Goal: Task Accomplishment & Management: Manage account settings

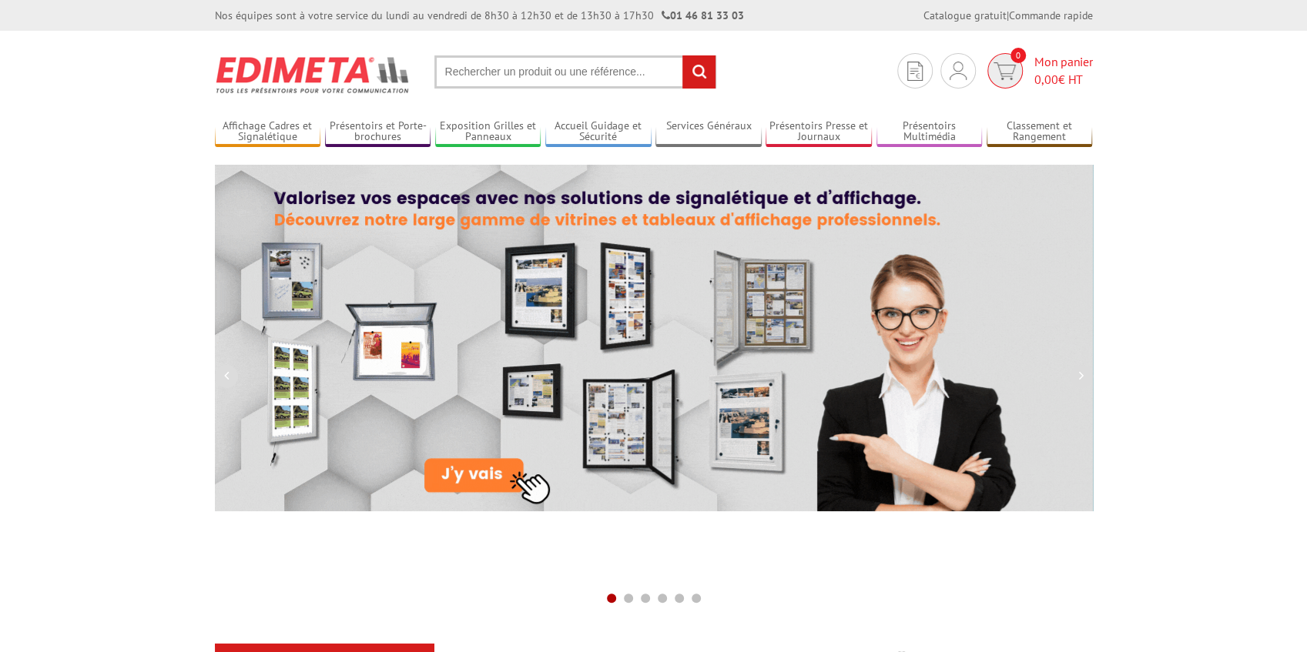
click at [1048, 75] on span "0,00" at bounding box center [1046, 79] width 24 height 15
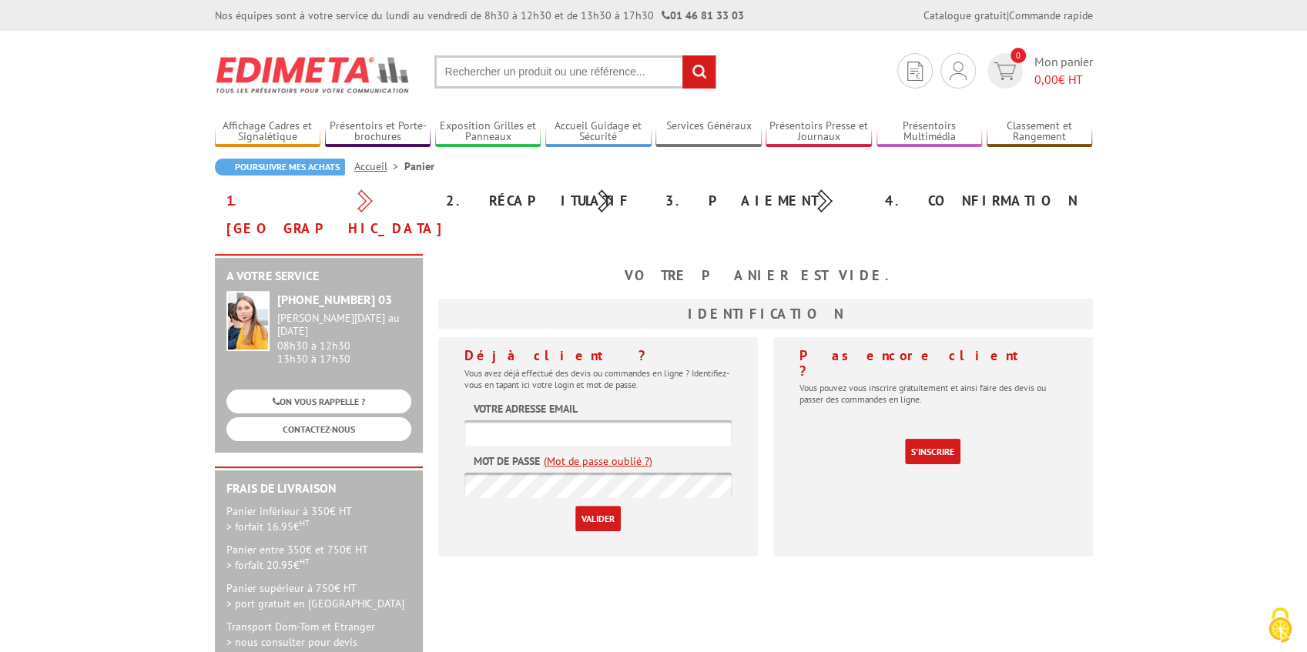
type input "[EMAIL_ADDRESS][DOMAIN_NAME]"
click at [614, 506] on input "Valider" at bounding box center [597, 518] width 45 height 25
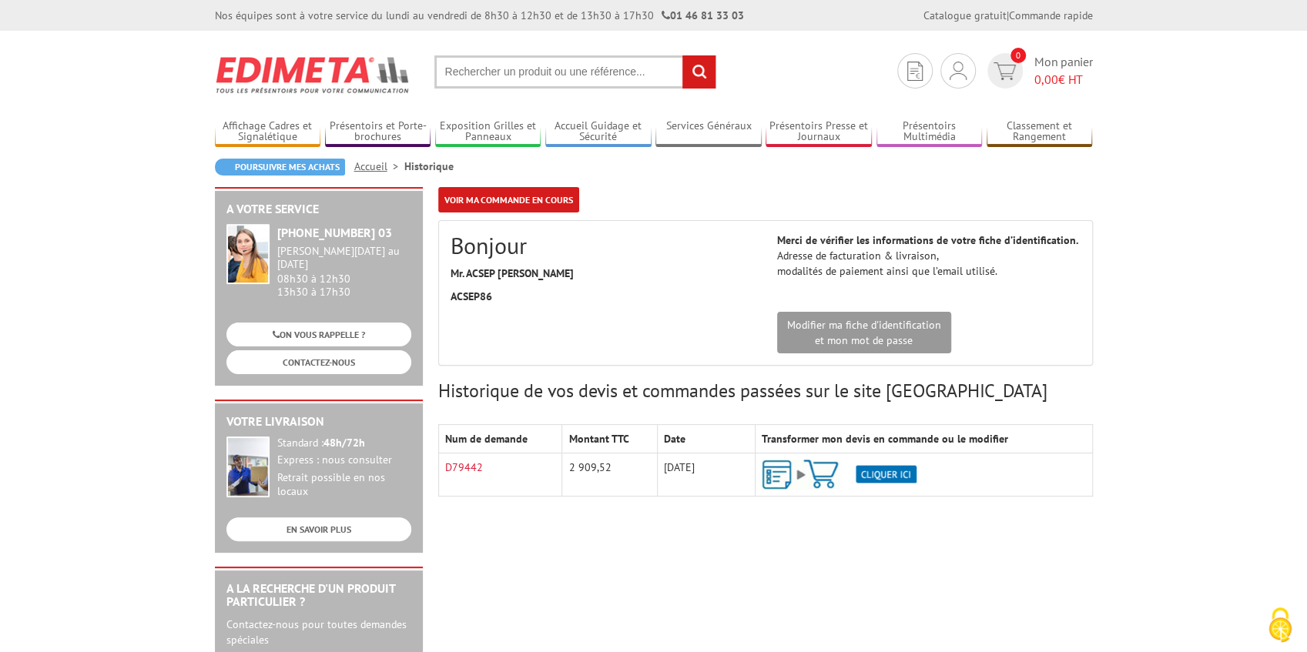
click at [882, 438] on th "Transformer mon devis en commande ou le modifier" at bounding box center [924, 439] width 337 height 28
click at [886, 476] on img at bounding box center [839, 475] width 155 height 30
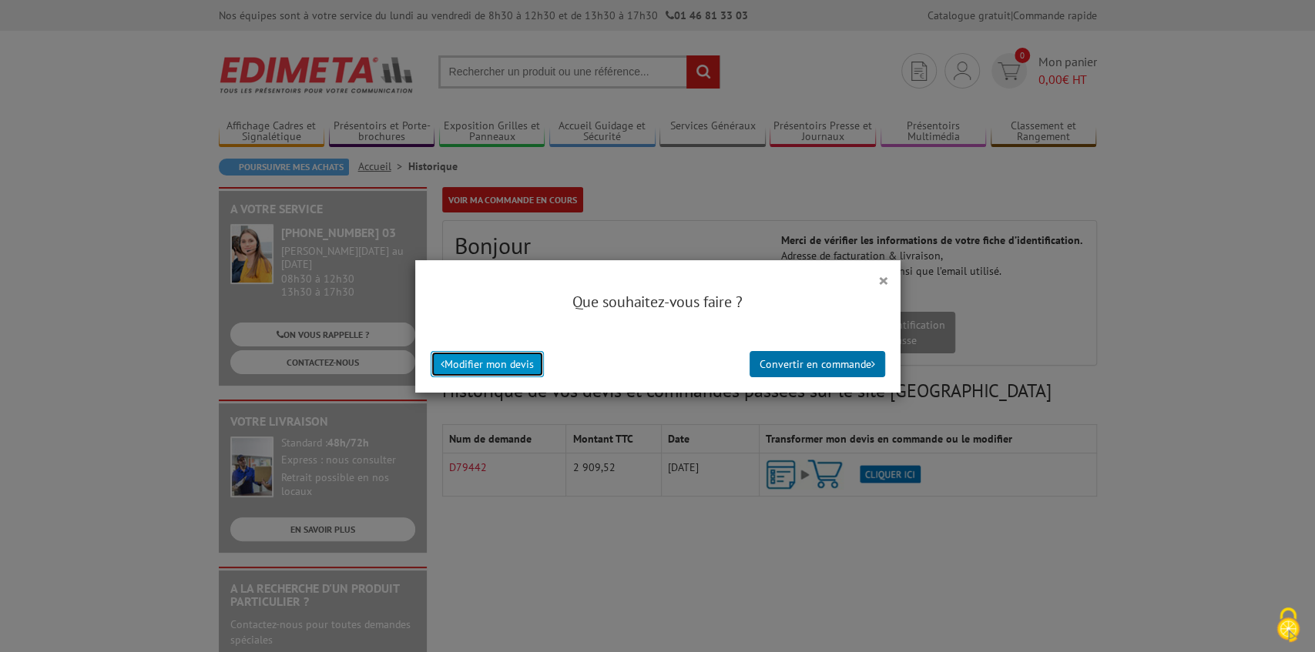
click at [514, 364] on button "Modifier mon devis" at bounding box center [487, 364] width 113 height 26
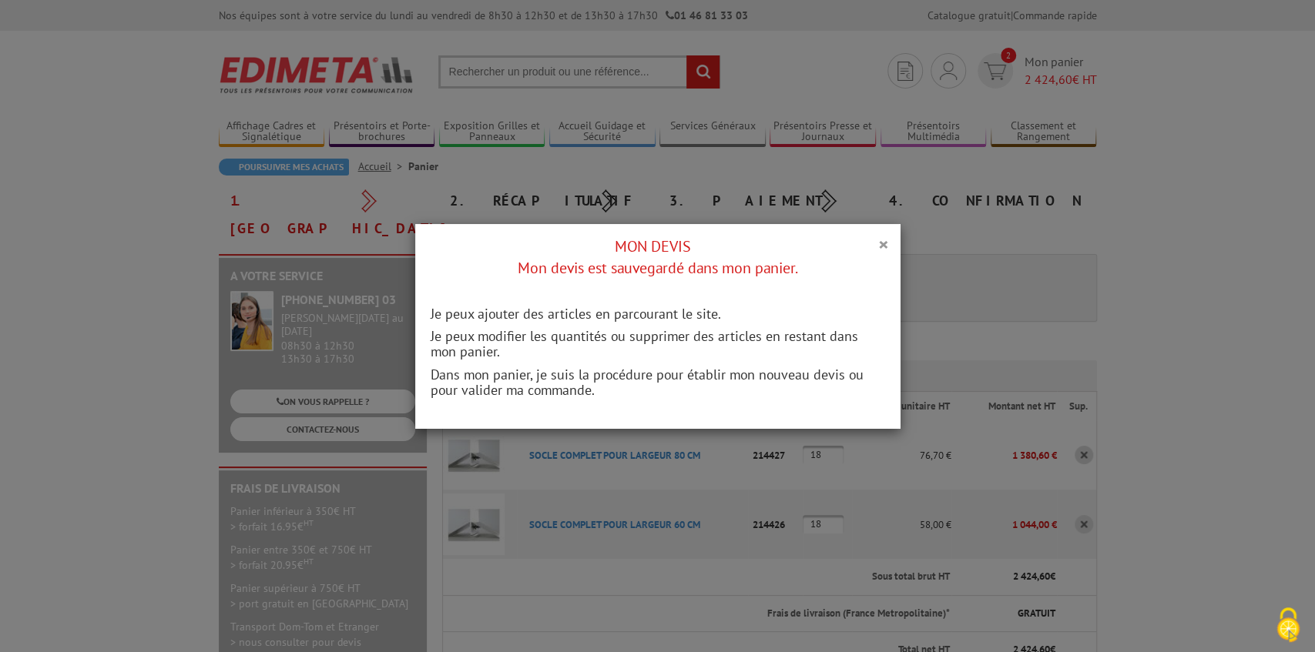
click at [705, 240] on h4 "MON DEVIS Mon devis est sauvegardé dans mon panier." at bounding box center [658, 258] width 462 height 44
click at [884, 251] on div "× MON DEVIS Mon devis est sauvegardé dans mon panier." at bounding box center [657, 257] width 485 height 67
click at [883, 243] on button "×" at bounding box center [883, 244] width 11 height 20
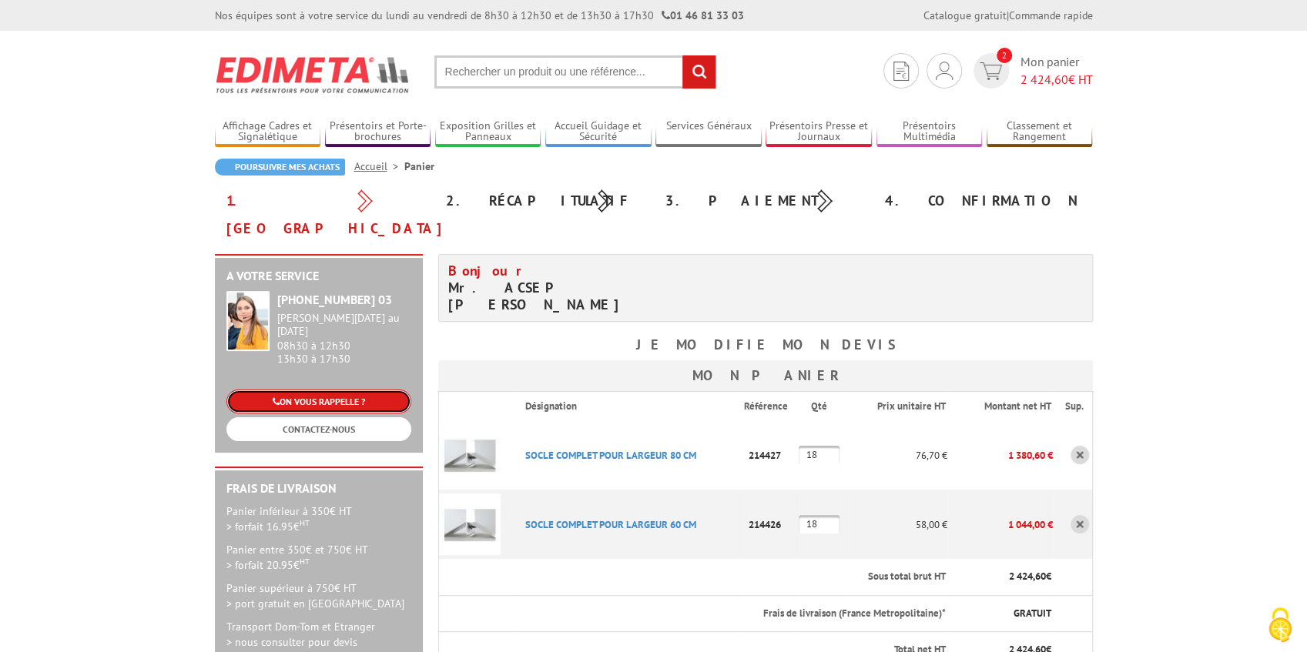
click at [351, 390] on link "ON VOUS RAPPELLE ?" at bounding box center [318, 402] width 185 height 24
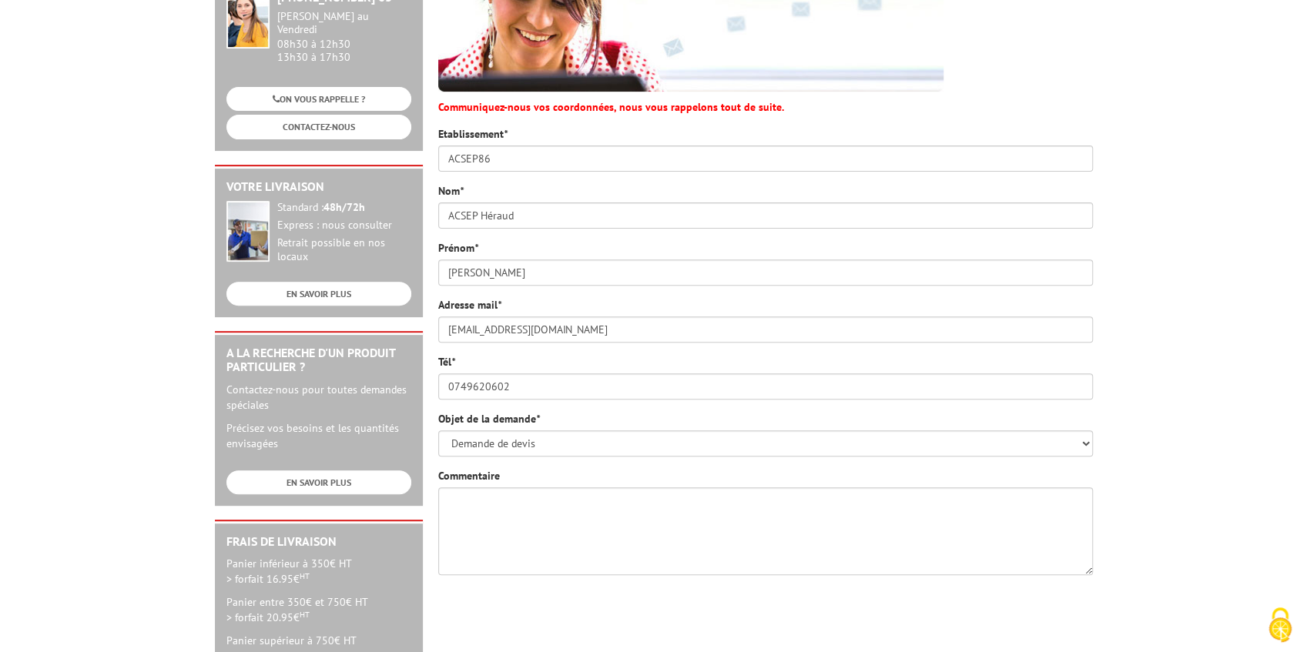
scroll to position [256, 0]
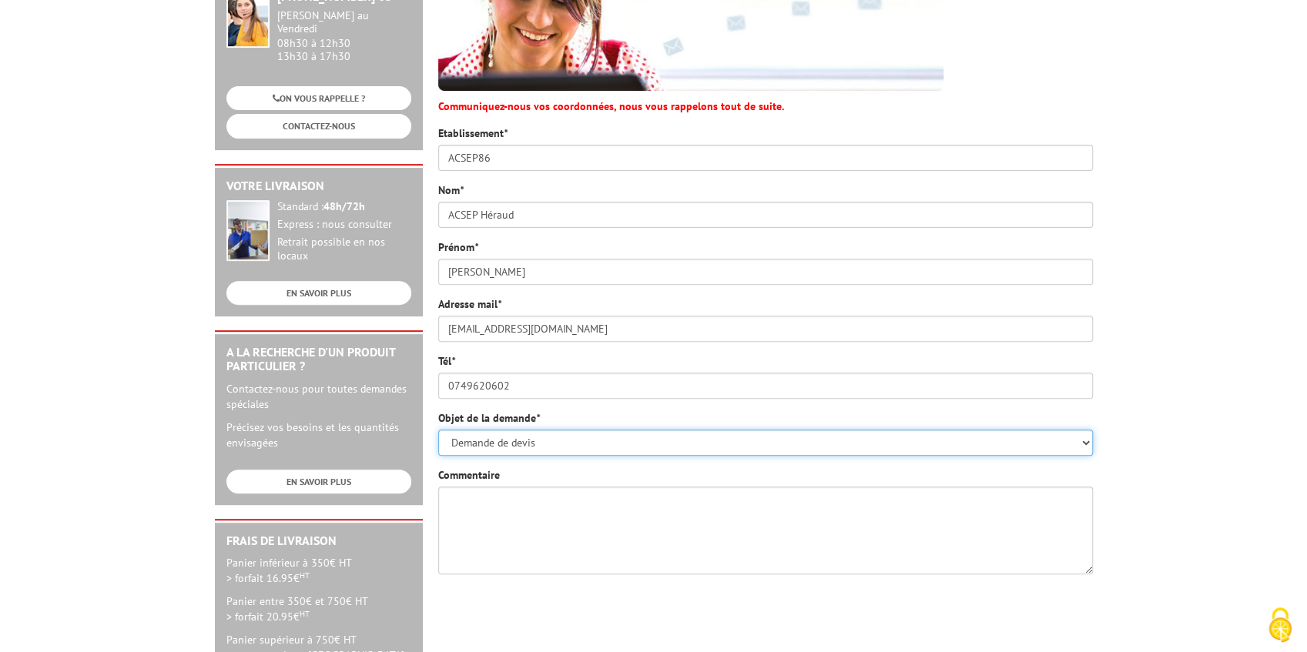
click at [572, 430] on select "Demande de devis Informations produits Fabrications spéciales Réclamations Dupl…" at bounding box center [765, 443] width 655 height 26
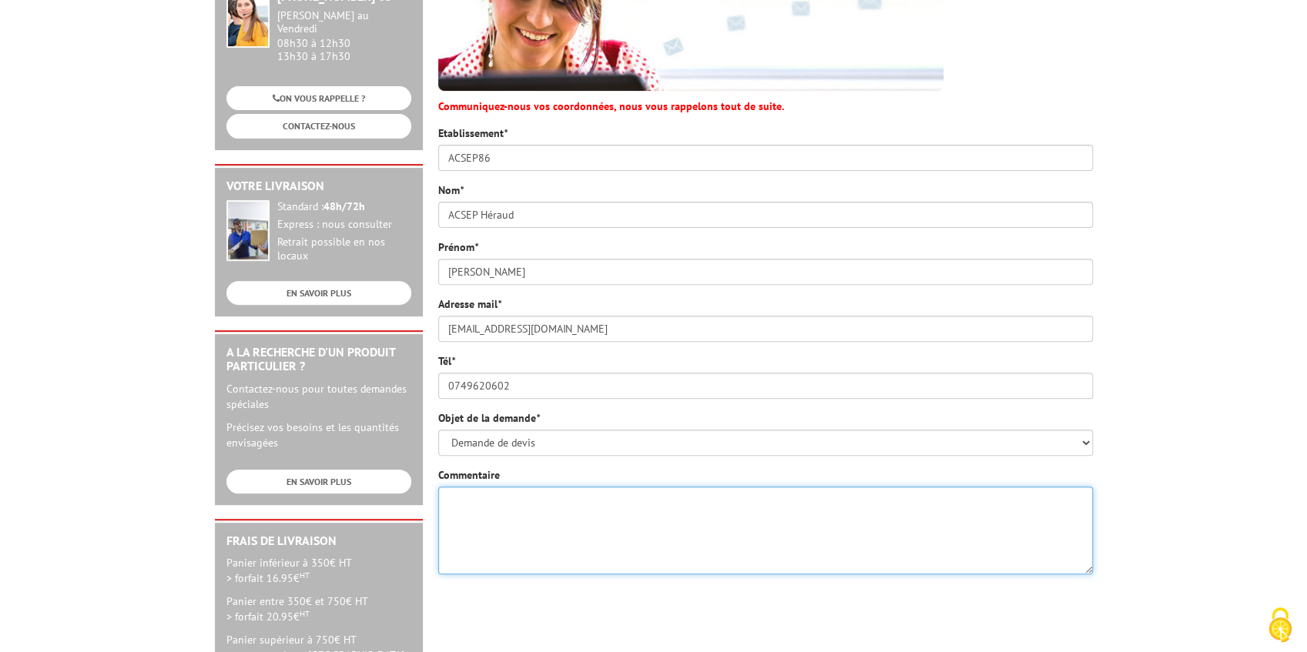
click at [581, 487] on textarea "Commentaire" at bounding box center [765, 531] width 655 height 88
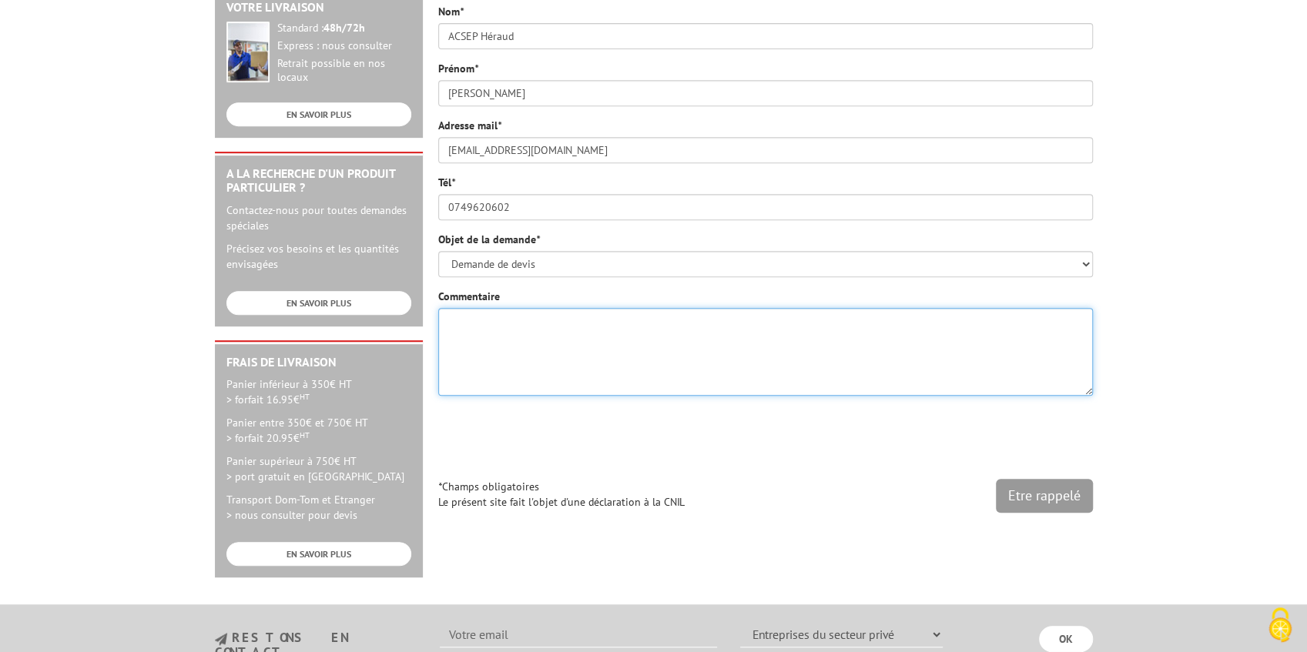
scroll to position [462, 0]
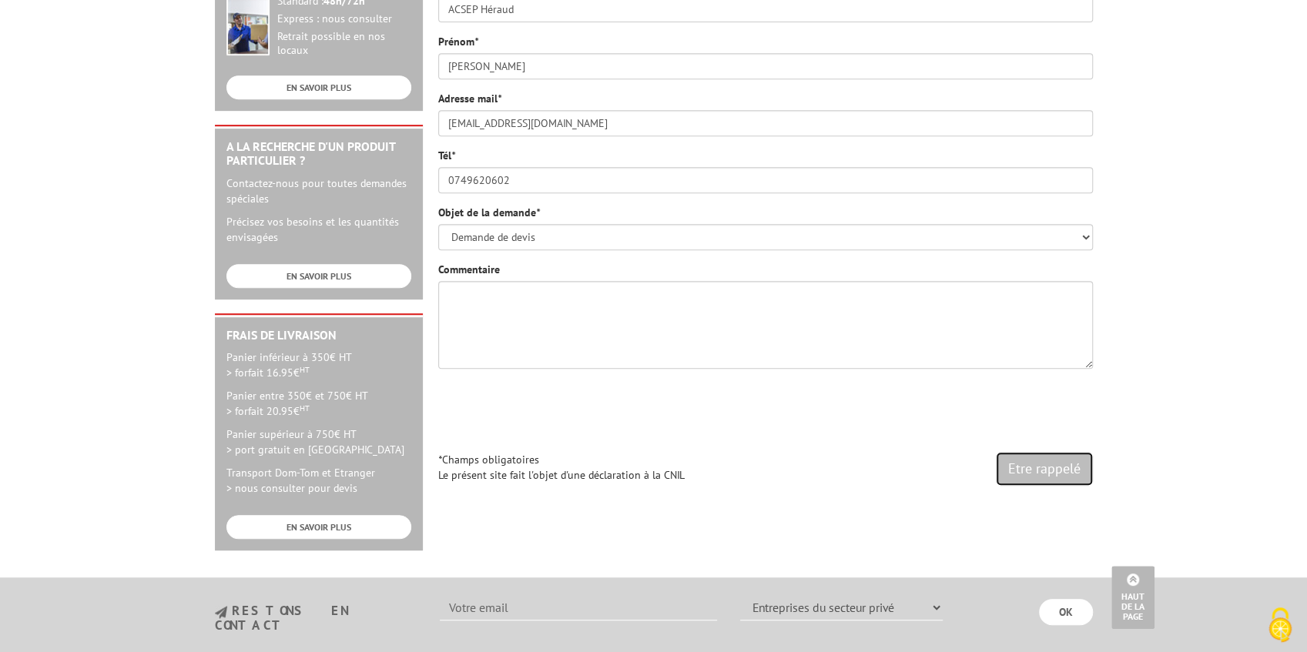
click at [1051, 452] on input "Etre rappelé" at bounding box center [1044, 469] width 97 height 34
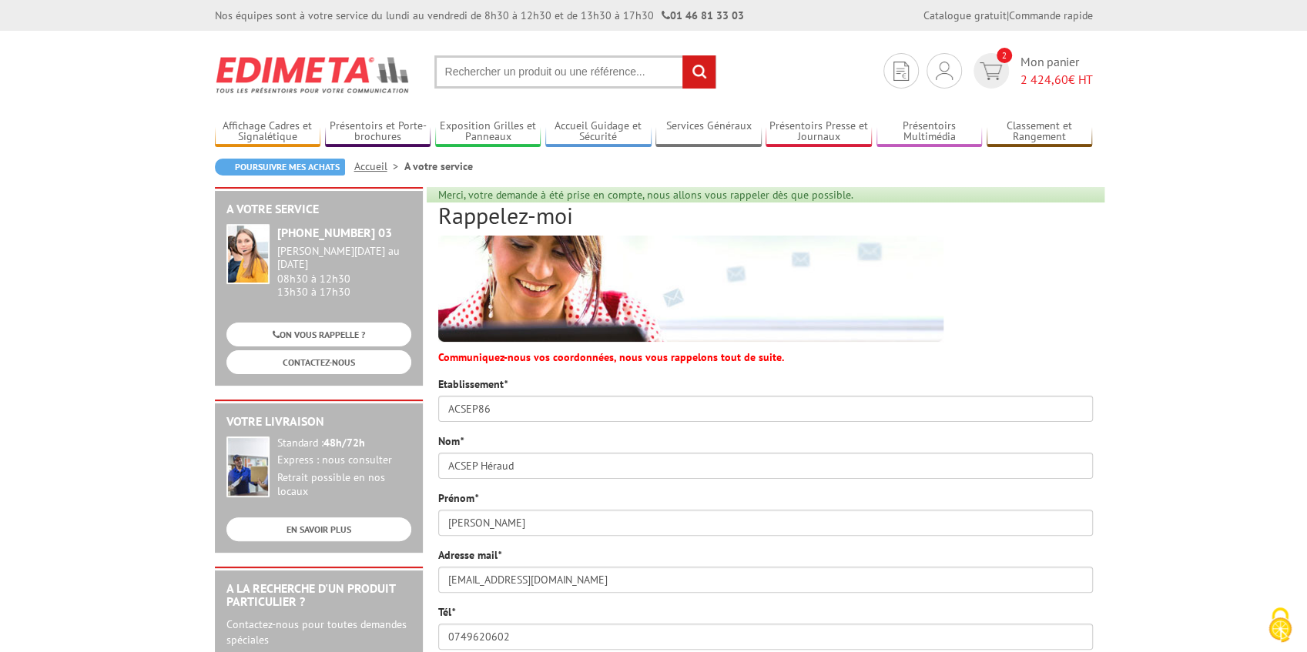
click at [1045, 67] on span "Mon panier 2 424,60 € HT" at bounding box center [1056, 70] width 72 height 35
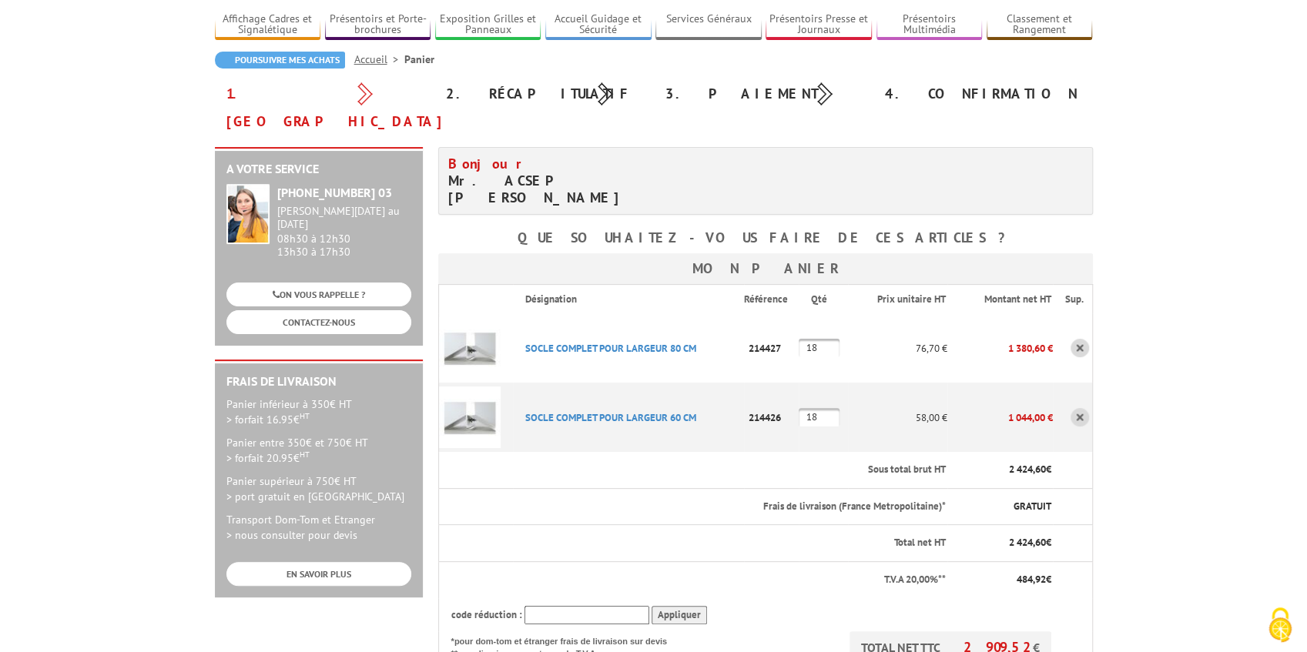
scroll to position [154, 0]
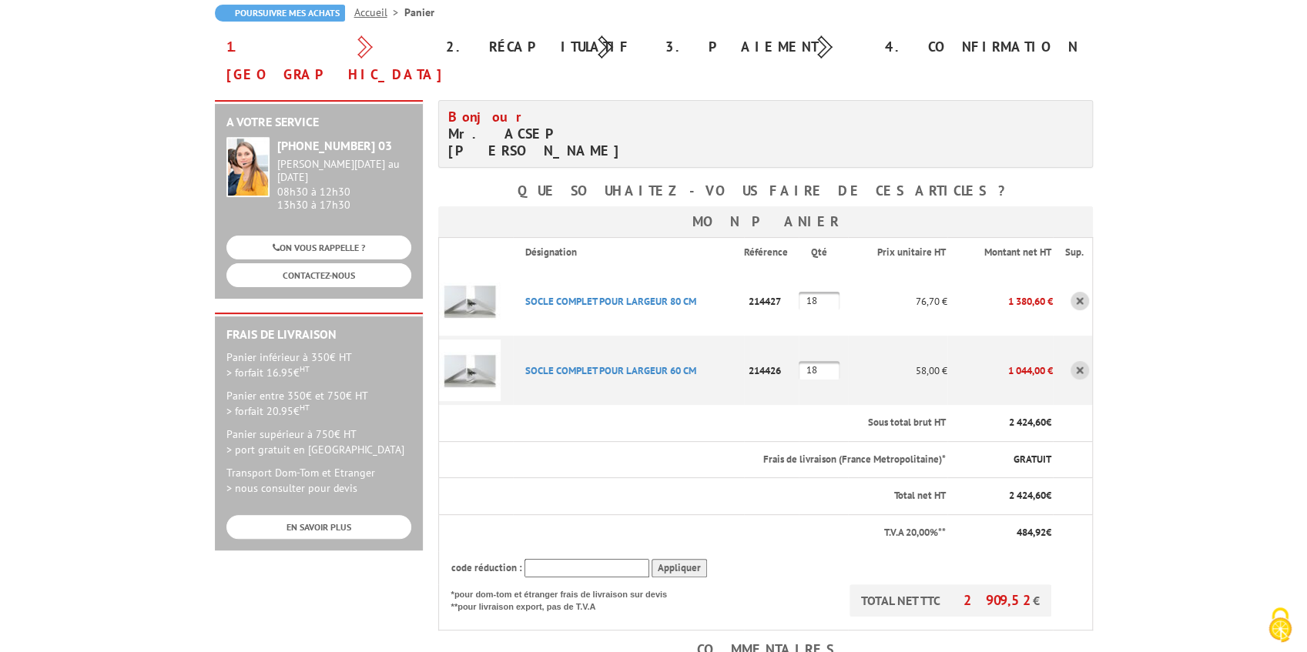
click at [767, 288] on p "214427" at bounding box center [771, 301] width 55 height 27
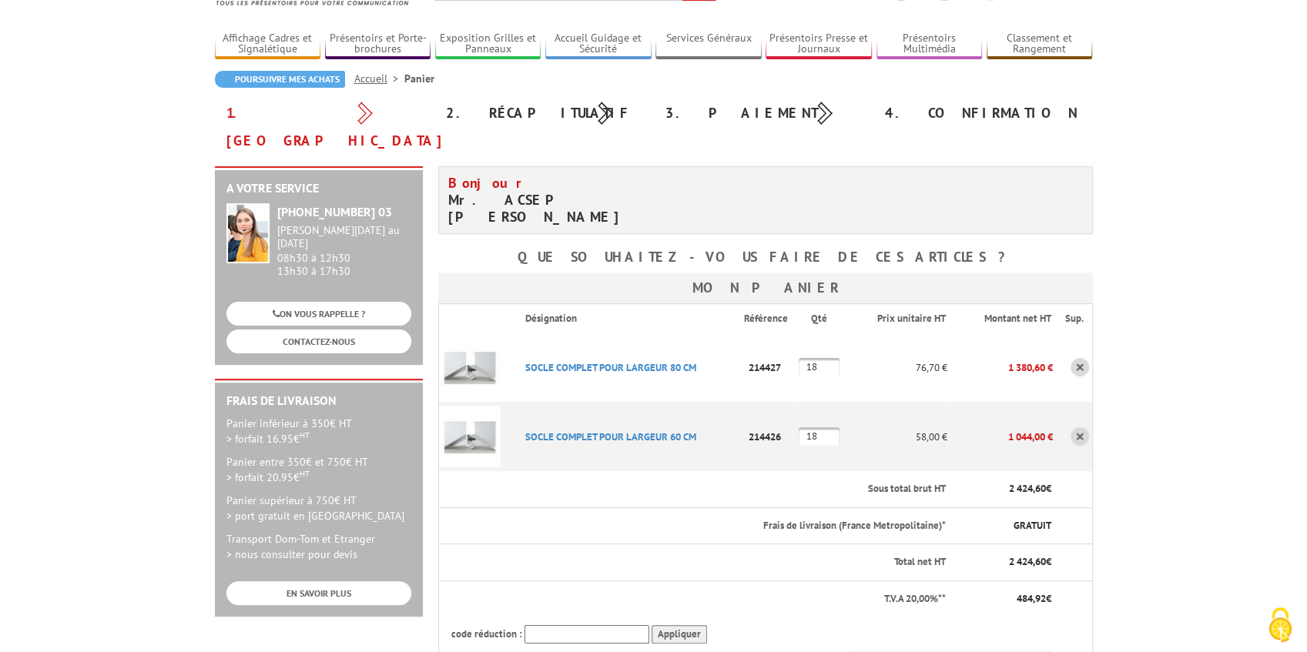
scroll to position [0, 0]
